Goal: Navigation & Orientation: Find specific page/section

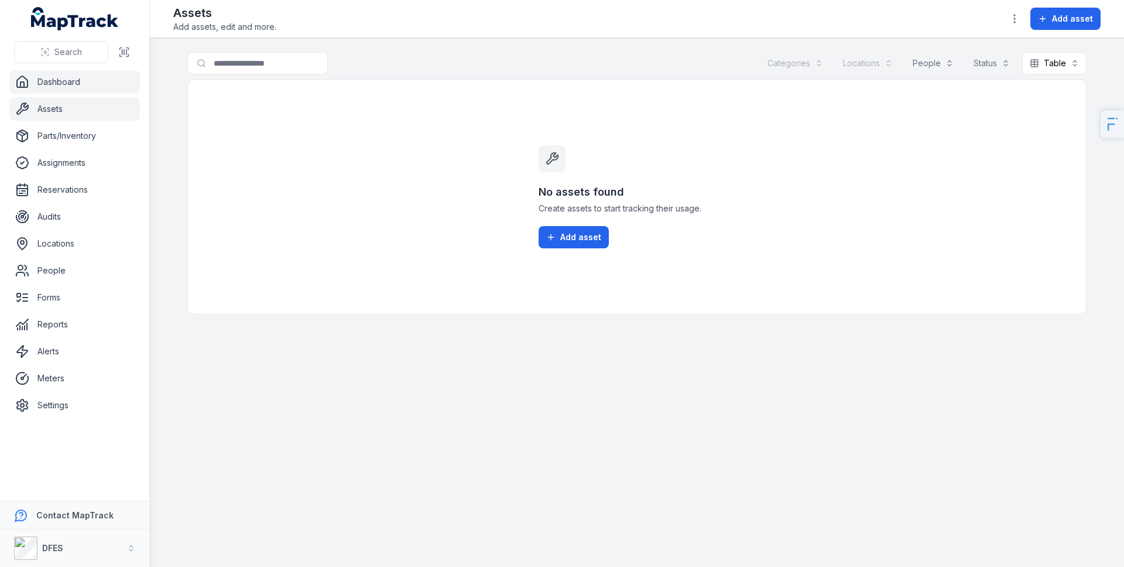
click at [54, 85] on link "Dashboard" at bounding box center [74, 81] width 131 height 23
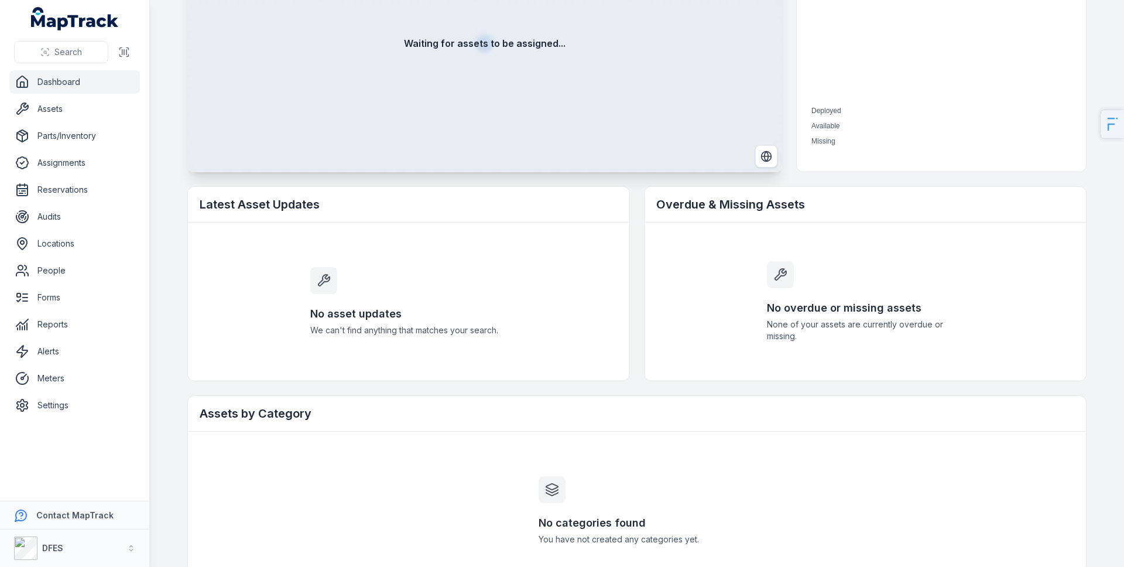
scroll to position [195, 0]
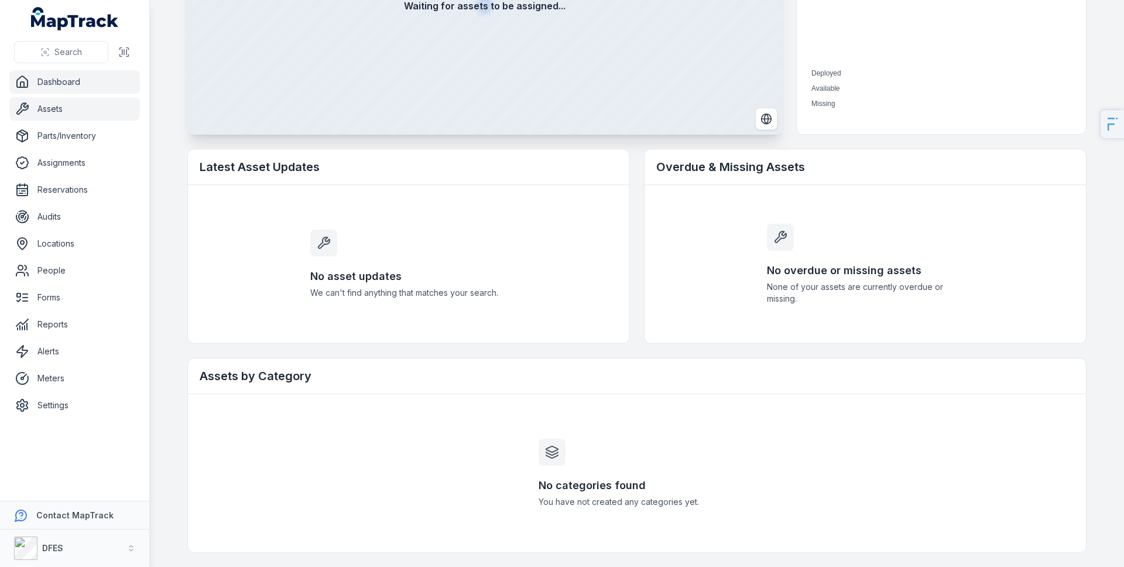
click at [68, 116] on link "Assets" at bounding box center [74, 108] width 131 height 23
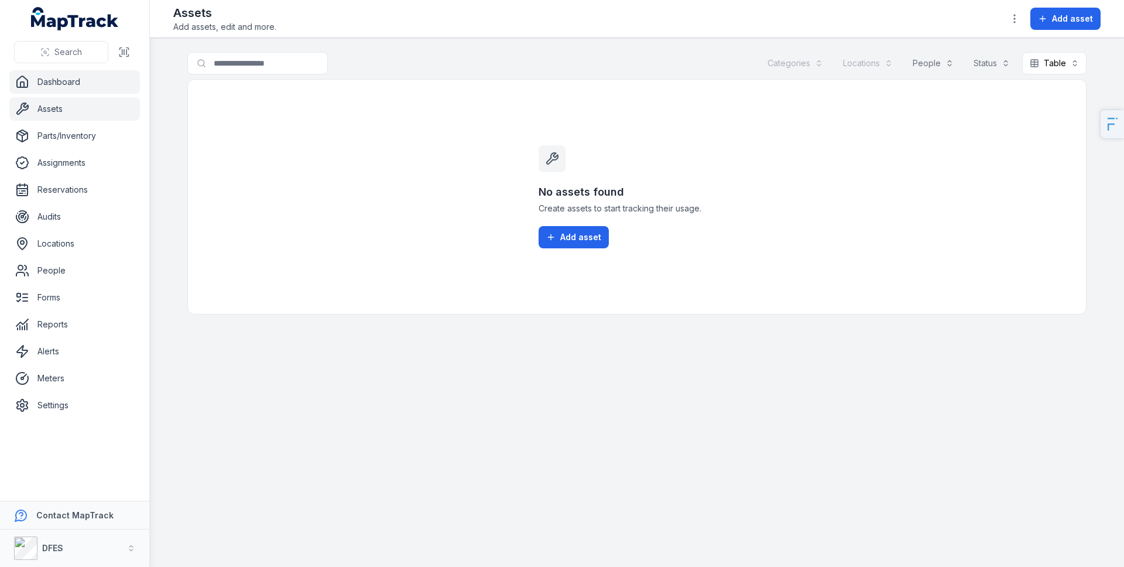
click at [64, 88] on link "Dashboard" at bounding box center [74, 81] width 131 height 23
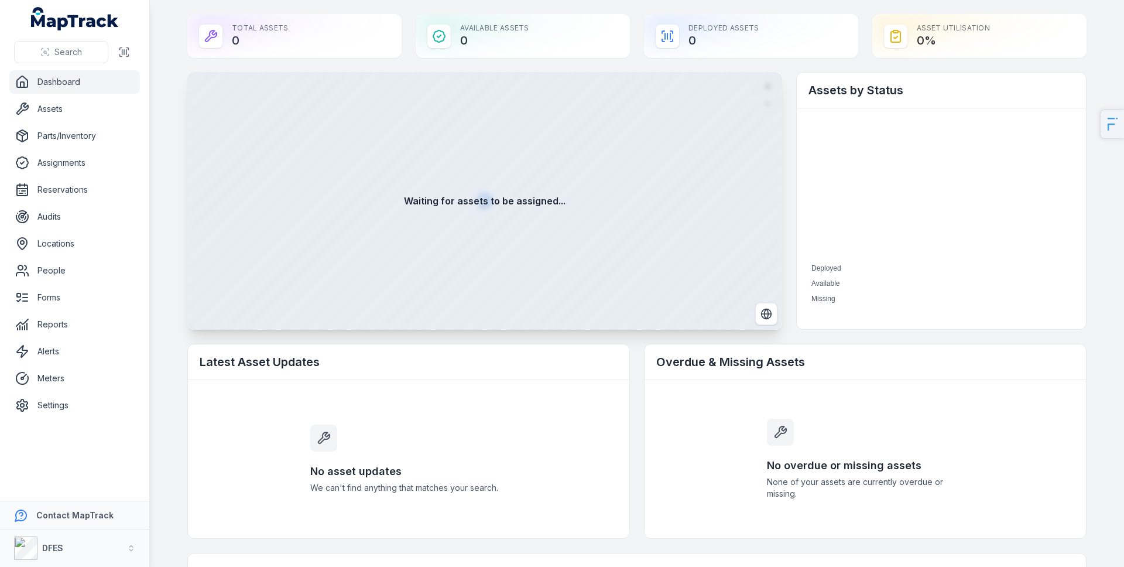
click at [65, 89] on link "Dashboard" at bounding box center [74, 81] width 131 height 23
